Goal: Task Accomplishment & Management: Use online tool/utility

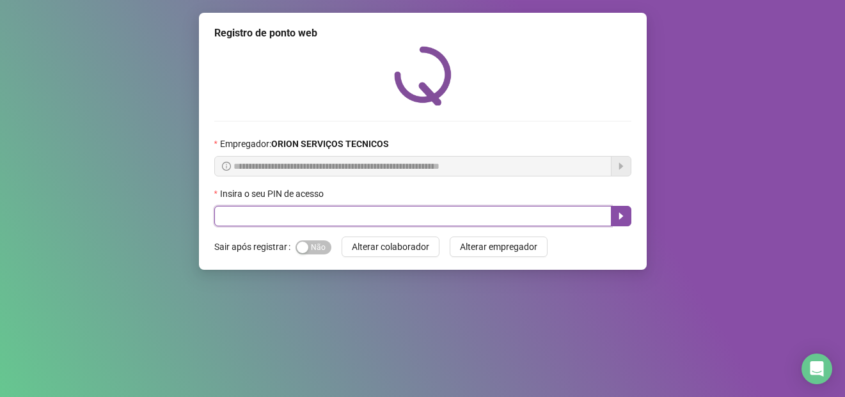
click at [524, 218] on input "text" at bounding box center [412, 216] width 397 height 20
click at [507, 214] on input "text" at bounding box center [412, 216] width 397 height 20
type input "*****"
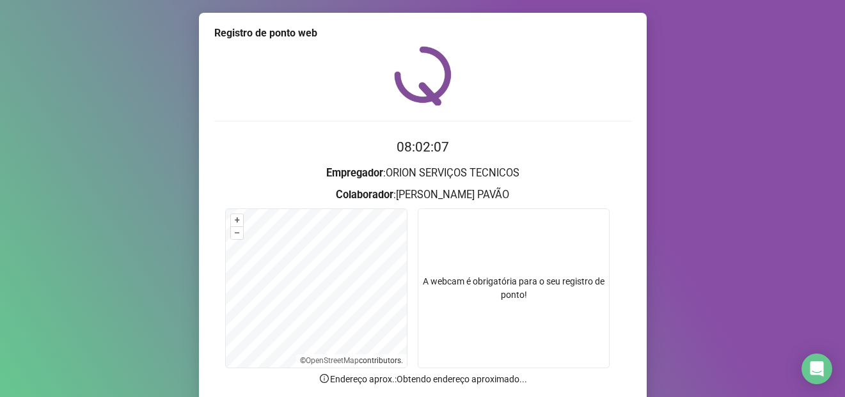
scroll to position [102, 0]
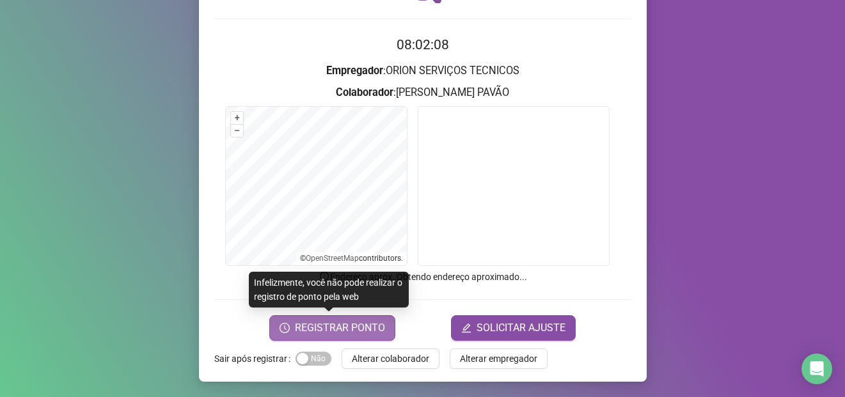
click at [346, 323] on span "REGISTRAR PONTO" at bounding box center [340, 328] width 90 height 15
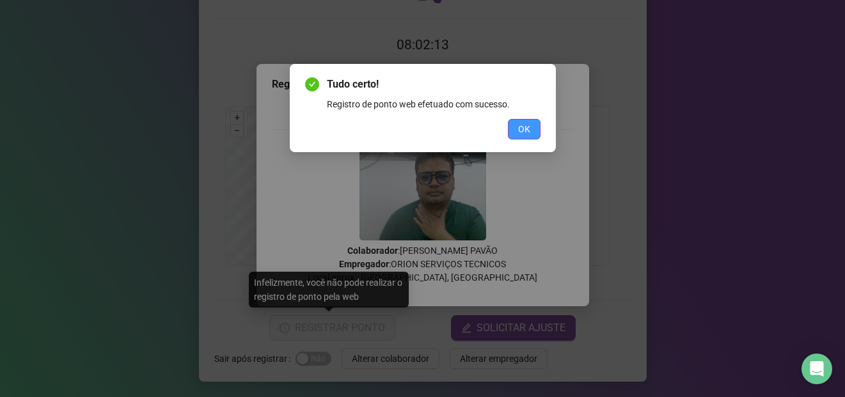
click at [534, 125] on button "OK" at bounding box center [524, 129] width 33 height 20
